Goal: Navigation & Orientation: Find specific page/section

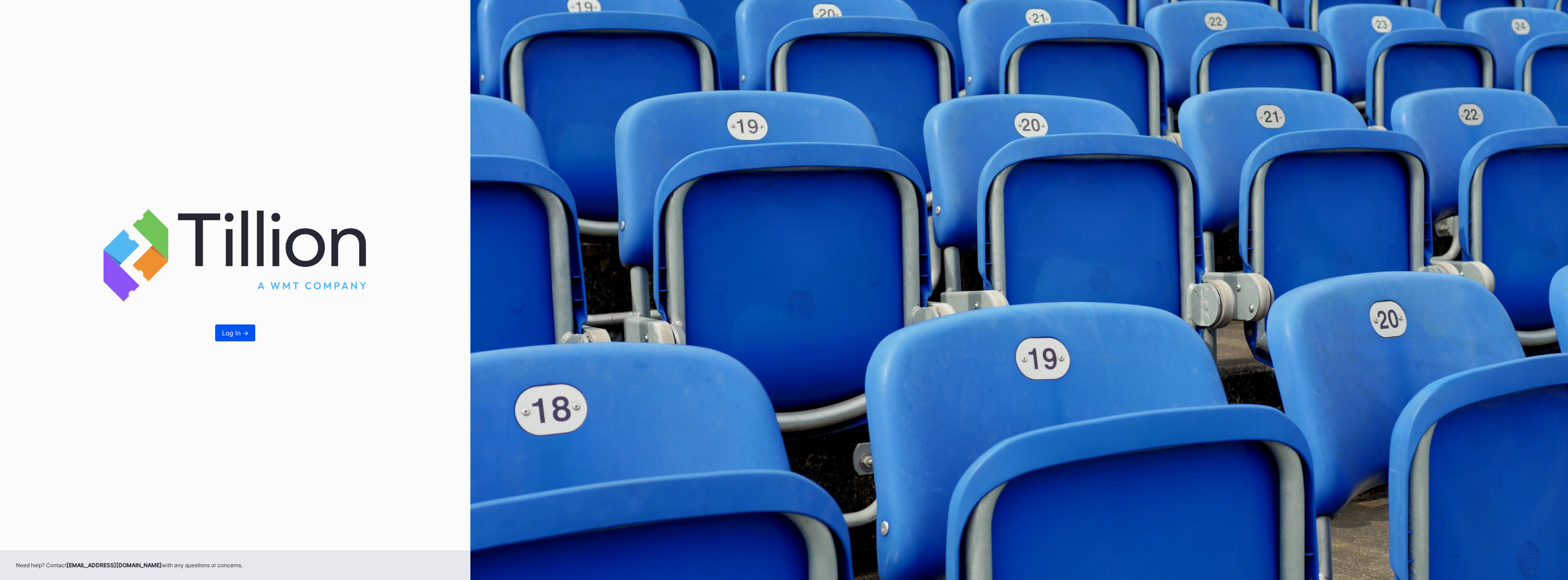
click at [234, 332] on div "Log In ->" at bounding box center [235, 332] width 27 height 8
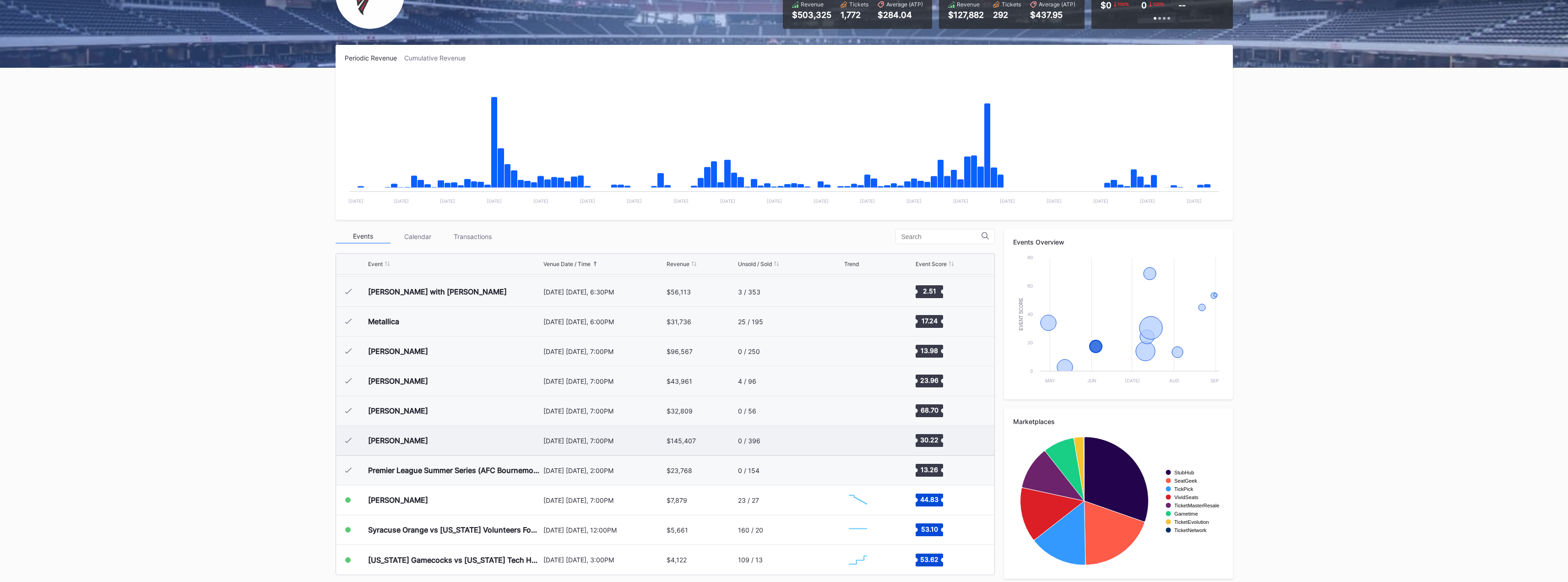
scroll to position [119, 0]
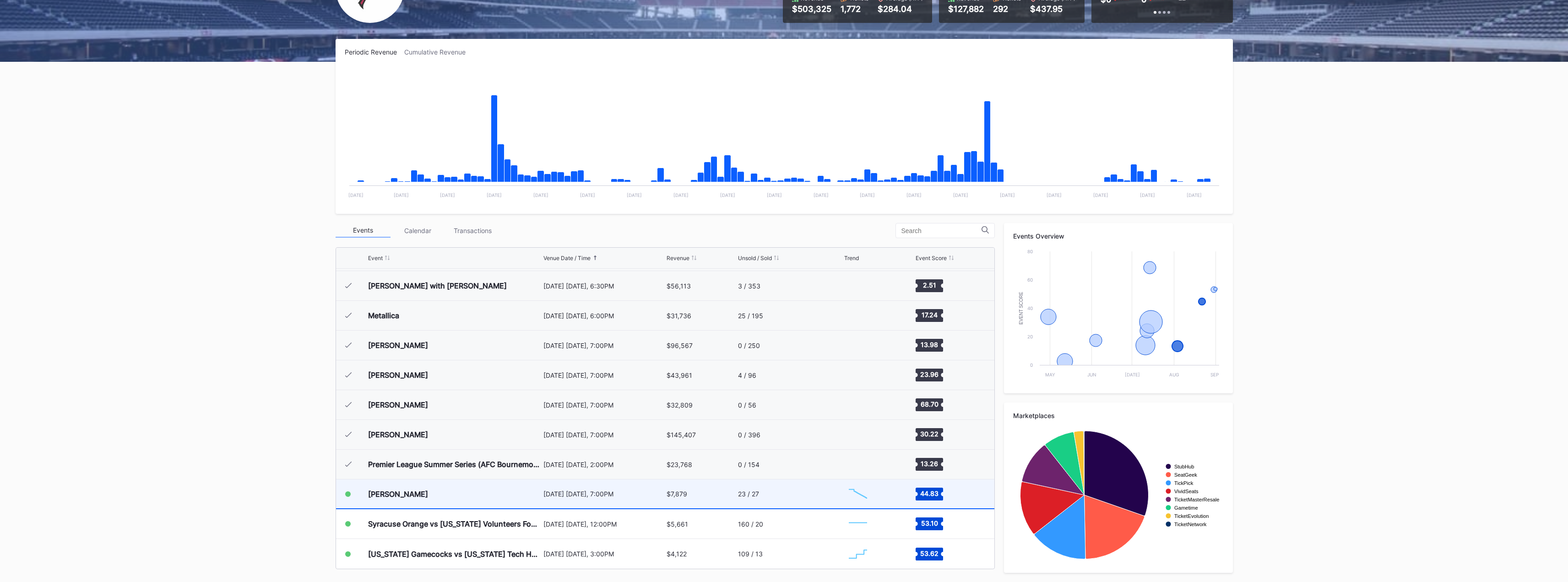
click at [592, 493] on div "[DATE] [DATE], 7:00PM" at bounding box center [604, 493] width 122 height 8
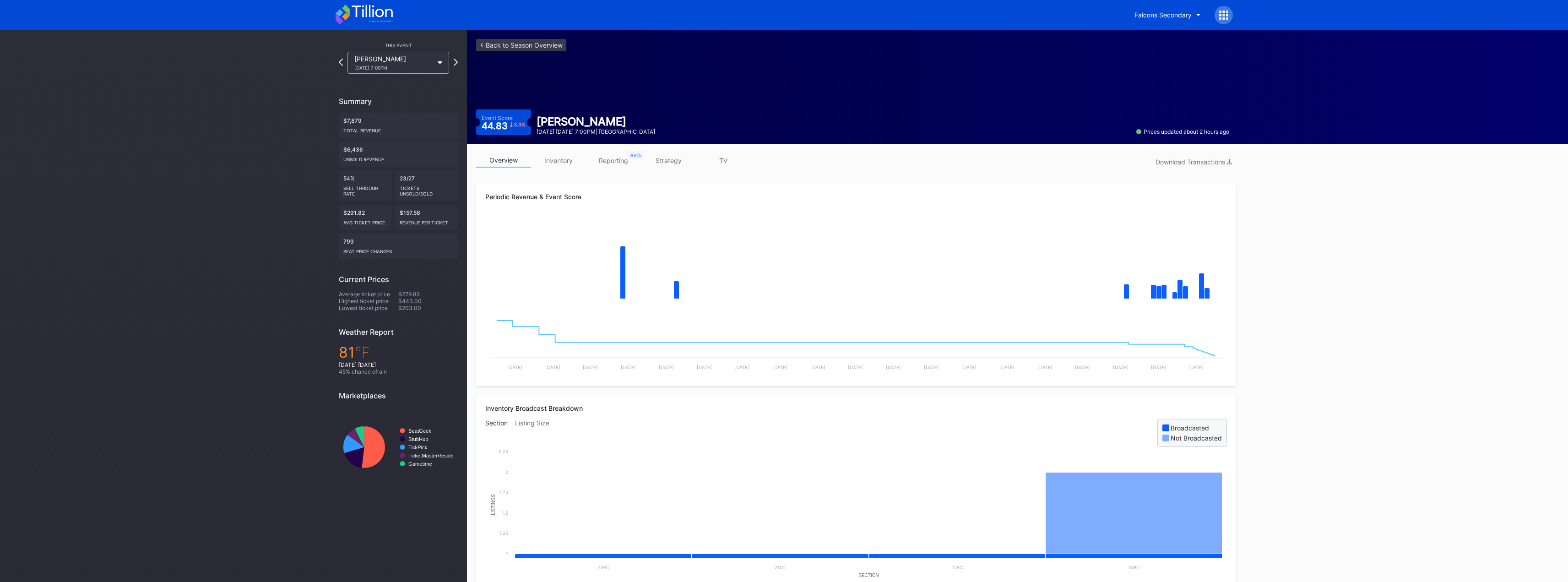
click at [558, 160] on link "inventory" at bounding box center [558, 160] width 55 height 14
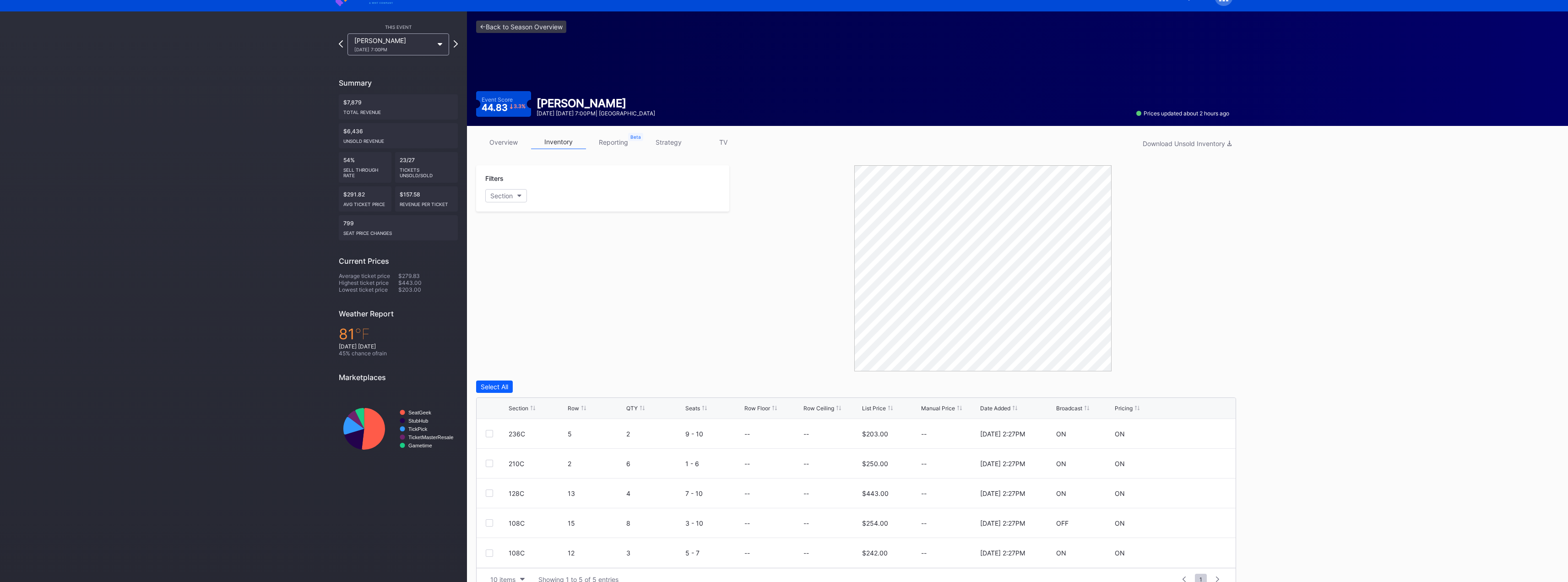
scroll to position [36, 0]
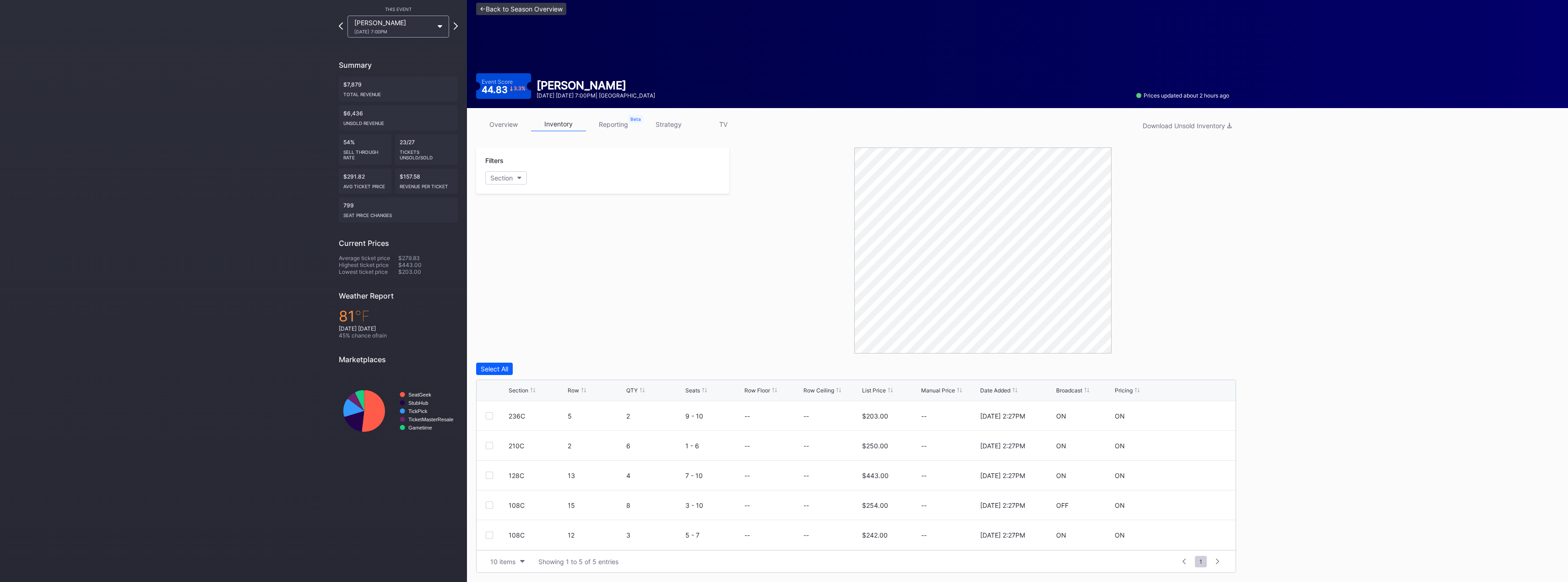
click at [530, 9] on link "<- Back to Season Overview" at bounding box center [522, 9] width 90 height 12
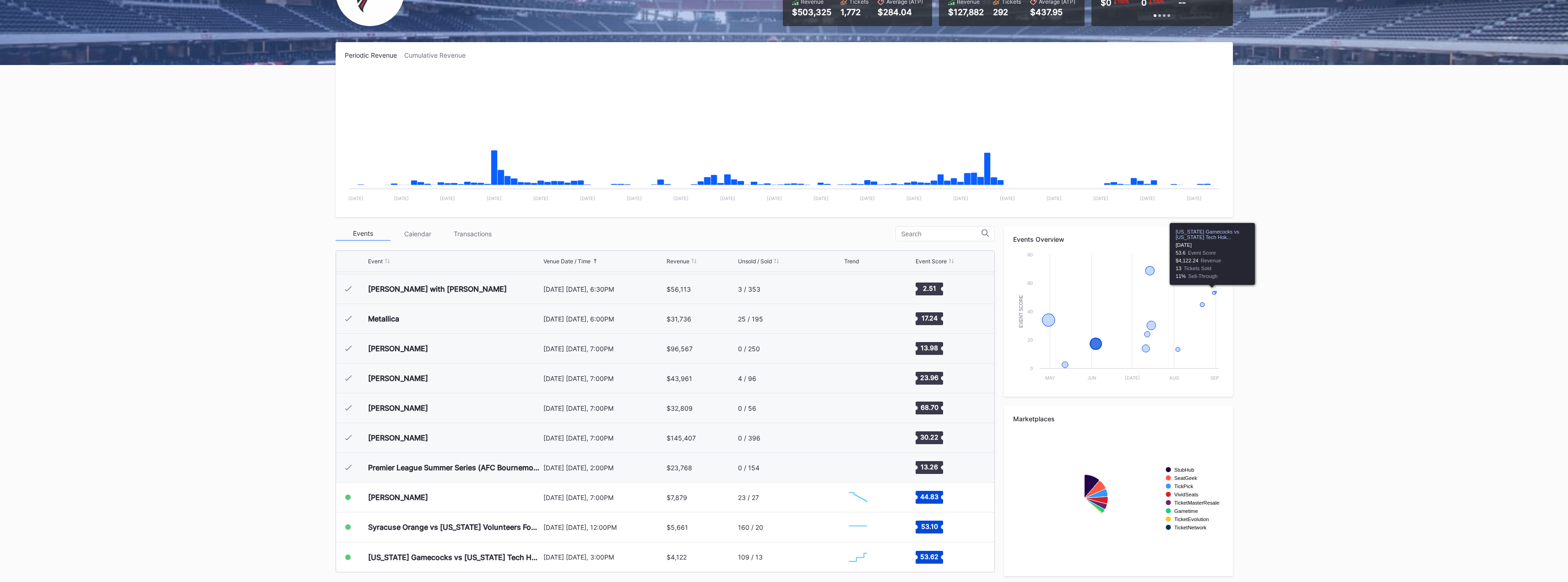
scroll to position [119, 0]
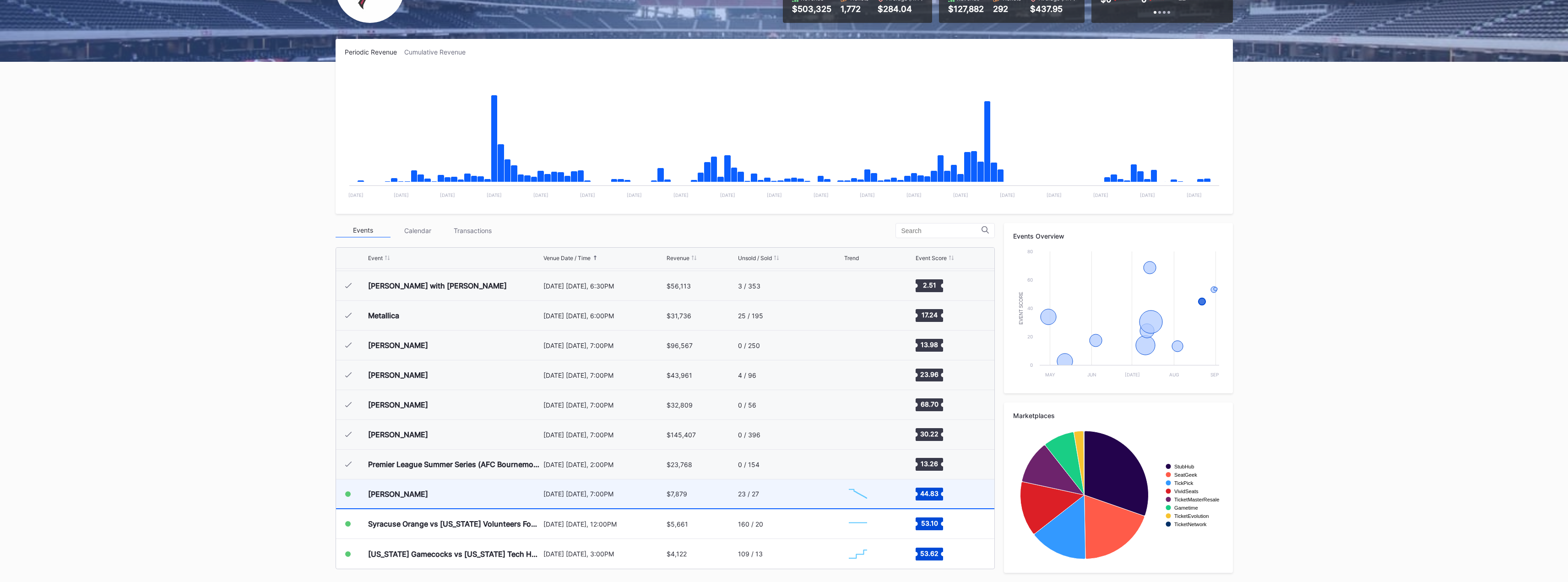
click at [408, 496] on div "[PERSON_NAME]" at bounding box center [398, 493] width 60 height 10
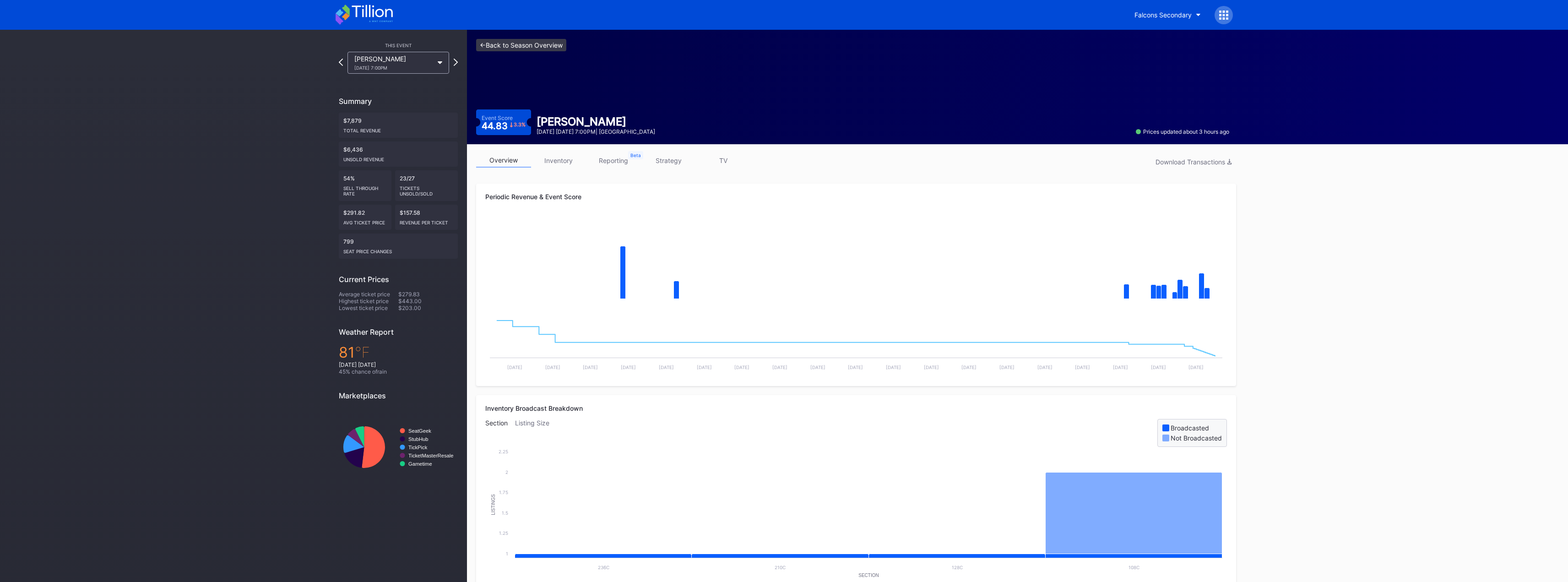
click at [511, 48] on link "<- Back to Season Overview" at bounding box center [522, 45] width 90 height 12
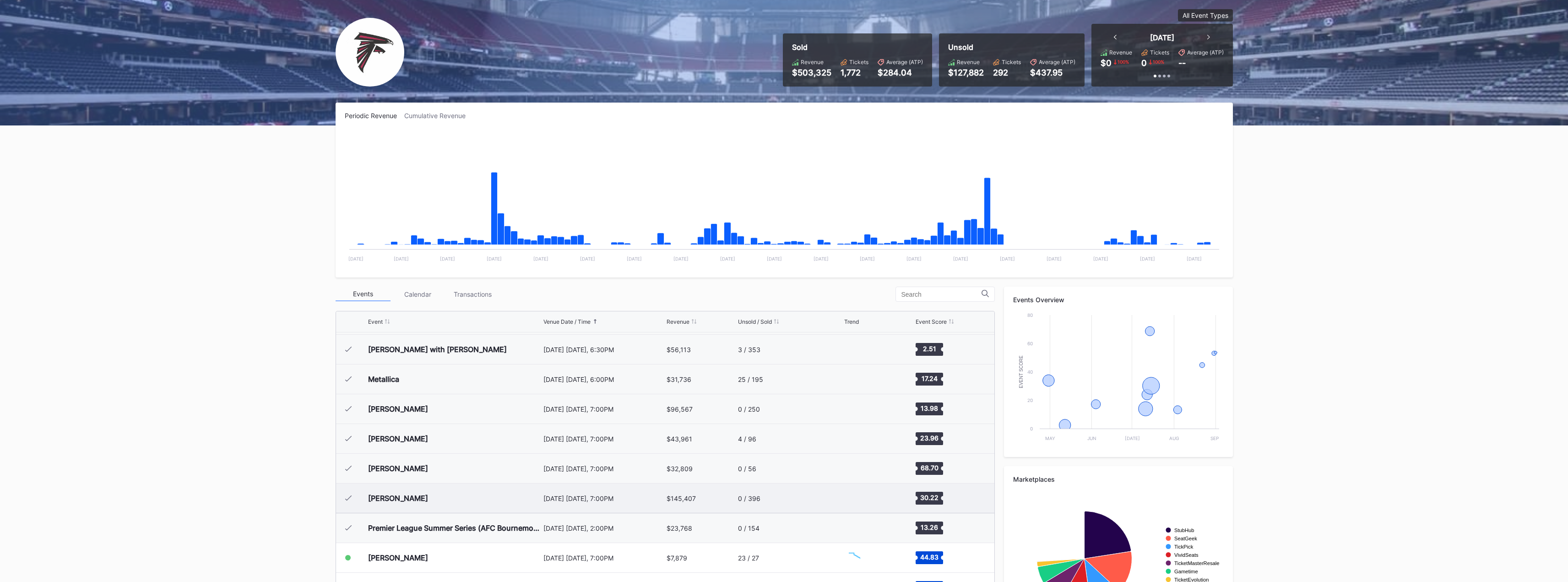
scroll to position [119, 0]
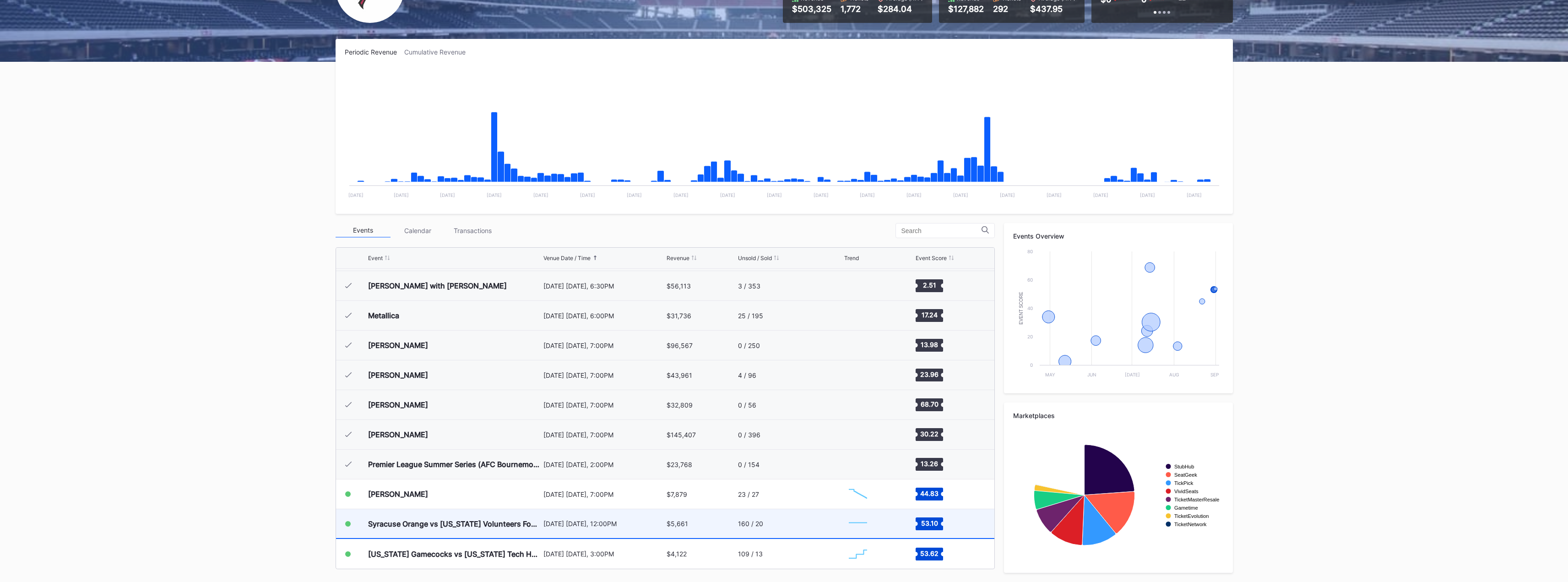
click at [549, 526] on div "[DATE] [DATE], 12:00PM" at bounding box center [604, 523] width 122 height 8
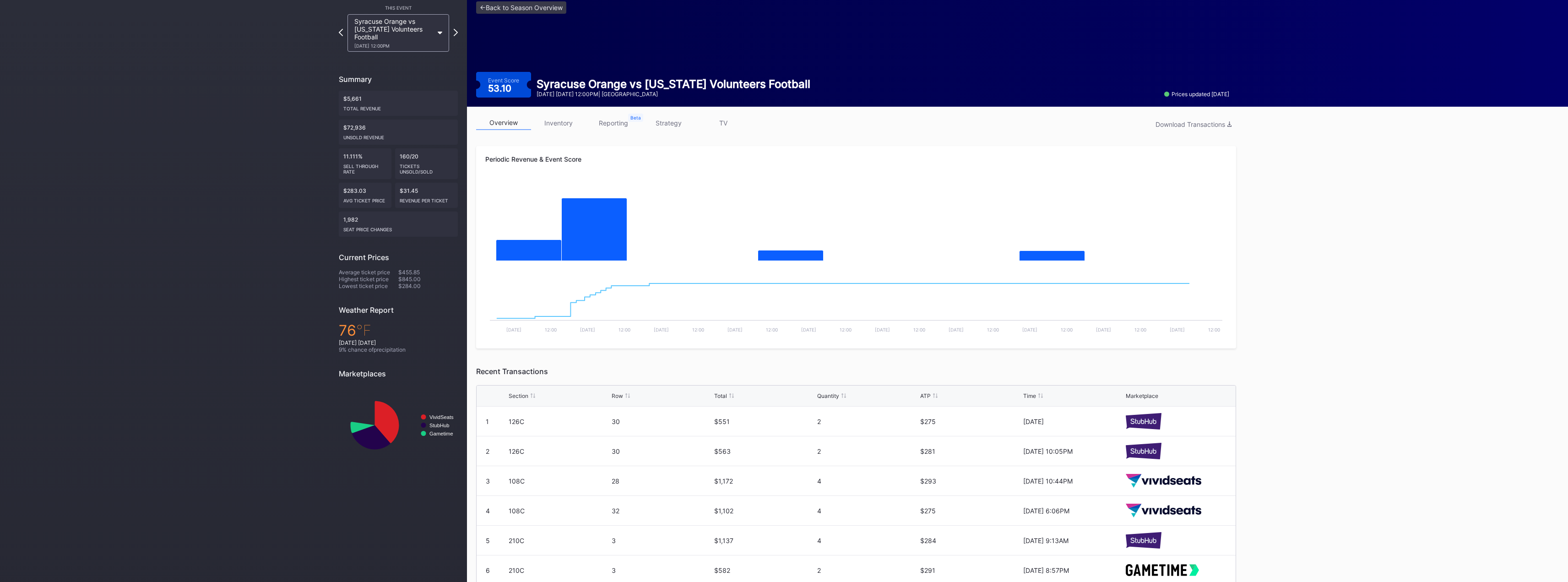
scroll to position [103, 0]
